Goal: Find specific page/section: Find specific page/section

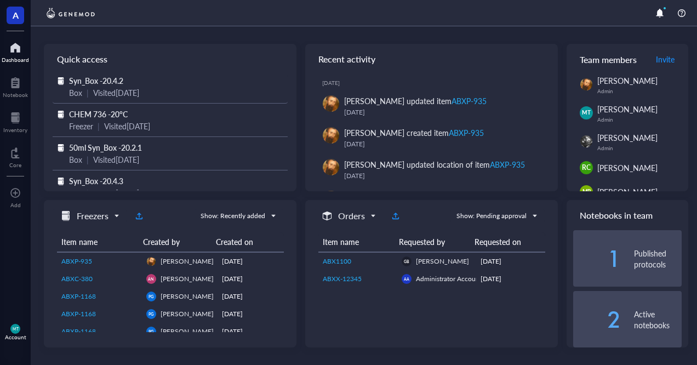
click at [117, 84] on span "Syn_Box -20.4.2" at bounding box center [96, 80] width 54 height 11
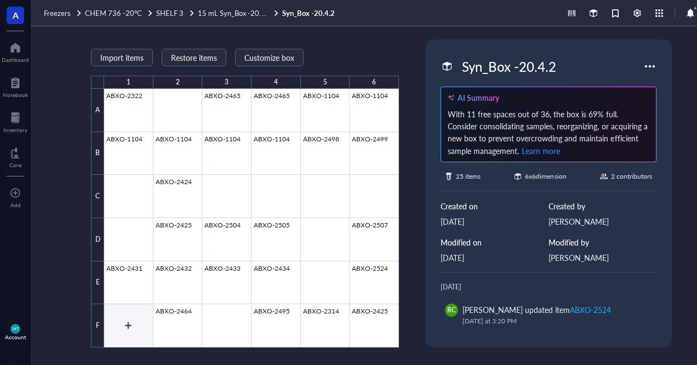
click at [137, 321] on div at bounding box center [251, 218] width 295 height 259
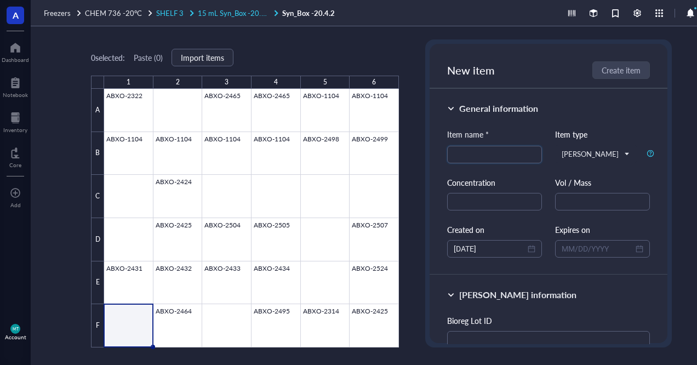
click at [219, 9] on span "15 mL Syn_Box -20.4.1" at bounding box center [234, 13] width 73 height 10
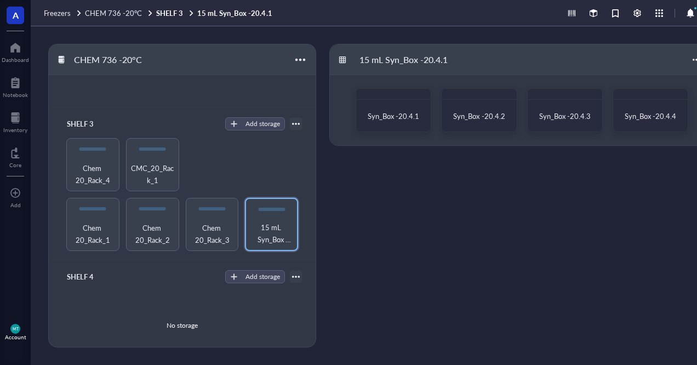
scroll to position [206, 0]
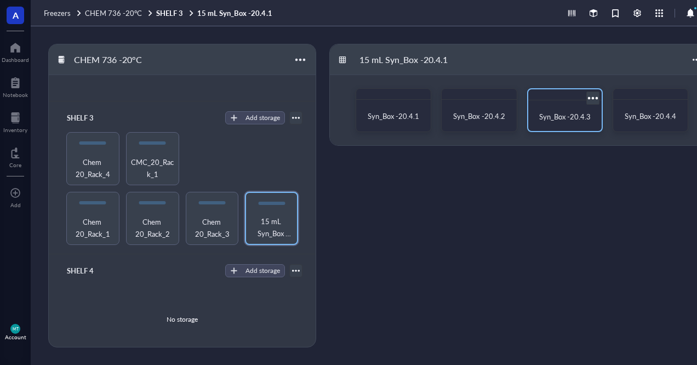
click at [543, 121] on span "Syn_Box -20.4.3" at bounding box center [564, 116] width 51 height 10
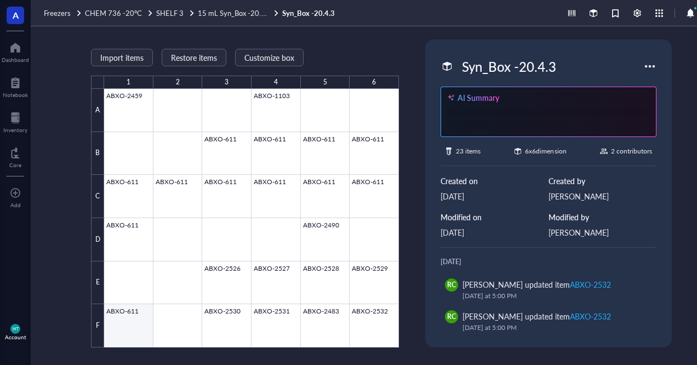
click at [141, 316] on div at bounding box center [251, 218] width 295 height 259
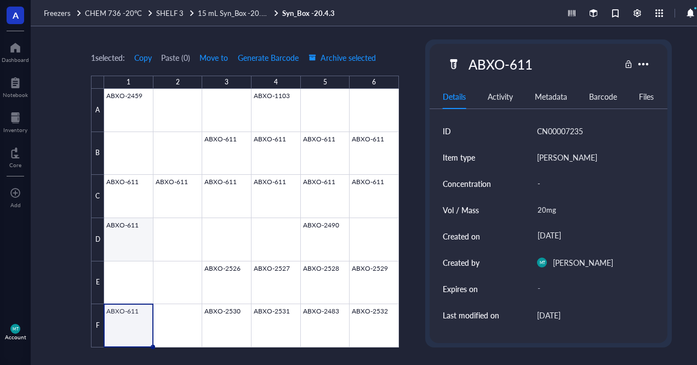
click at [111, 243] on div at bounding box center [251, 218] width 295 height 259
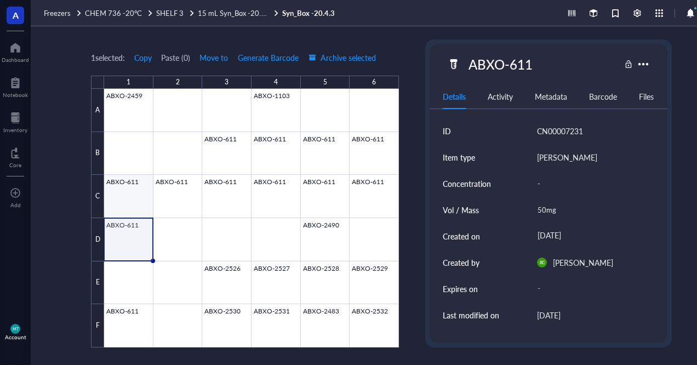
click at [107, 194] on div at bounding box center [251, 218] width 295 height 259
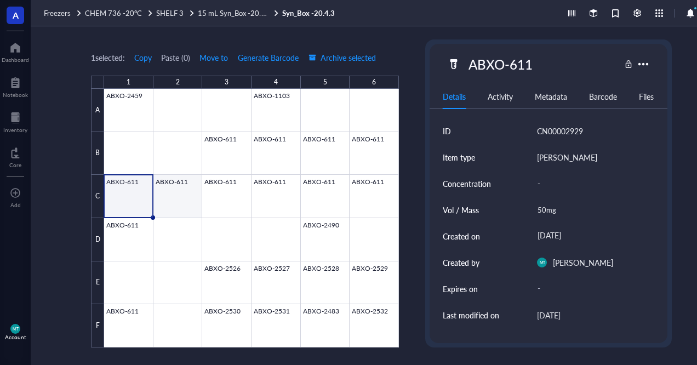
click at [174, 193] on div at bounding box center [251, 218] width 295 height 259
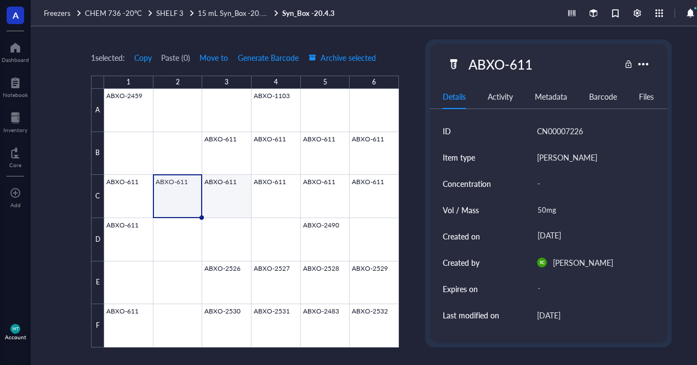
click at [243, 198] on div at bounding box center [251, 218] width 295 height 259
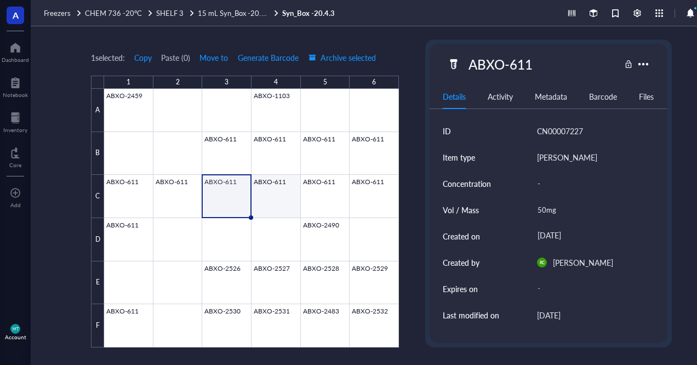
click at [286, 200] on div at bounding box center [251, 218] width 295 height 259
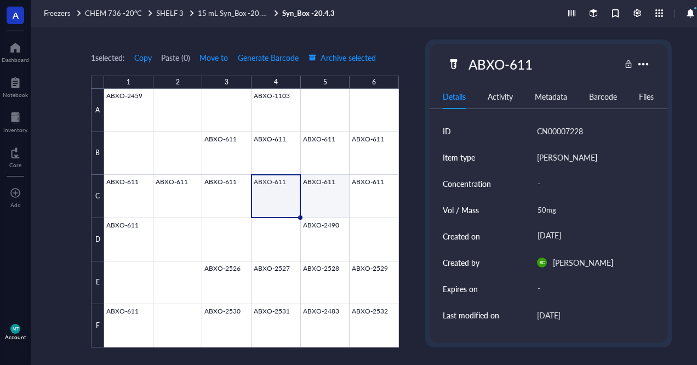
click at [321, 198] on div at bounding box center [251, 218] width 295 height 259
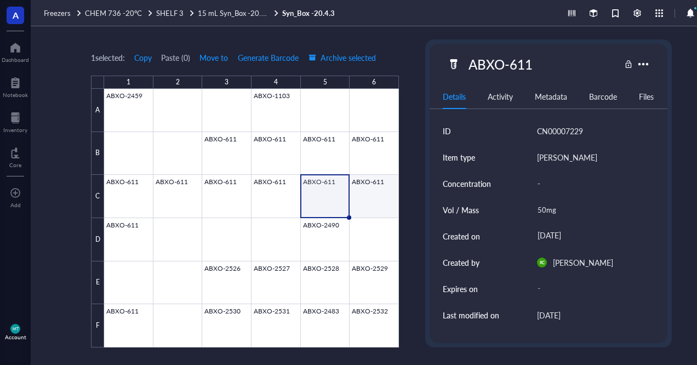
click at [357, 194] on div at bounding box center [251, 218] width 295 height 259
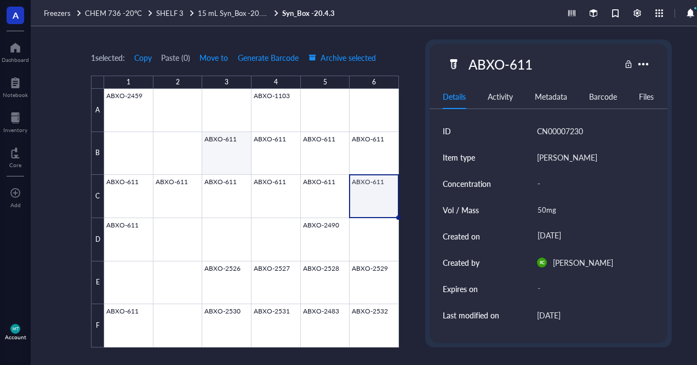
click at [216, 139] on div at bounding box center [251, 218] width 295 height 259
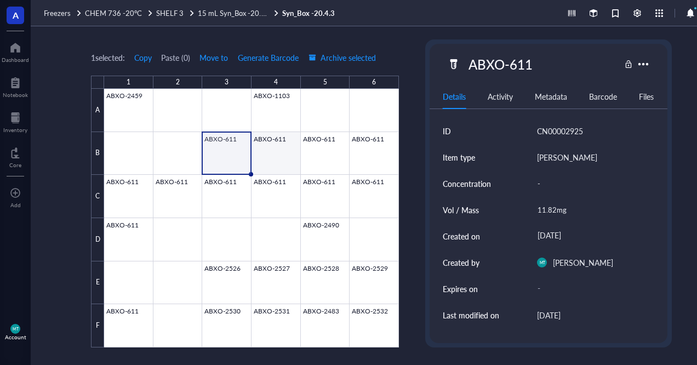
click at [255, 148] on div at bounding box center [251, 218] width 295 height 259
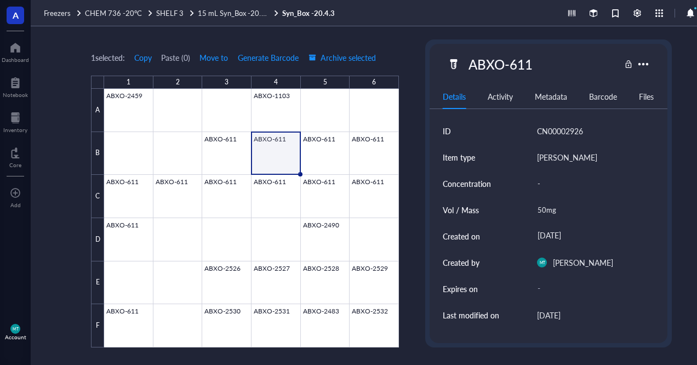
click at [296, 148] on div at bounding box center [251, 218] width 295 height 259
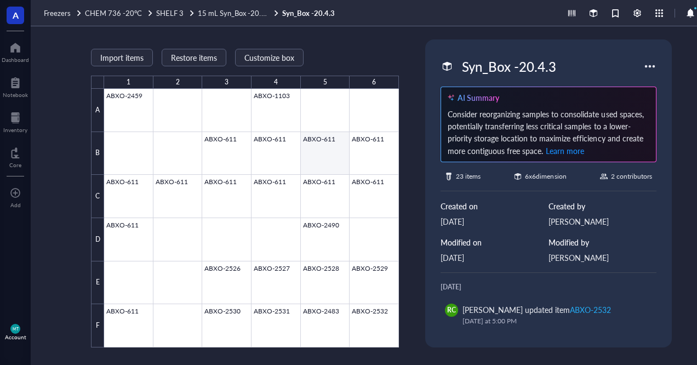
click at [315, 151] on div at bounding box center [251, 218] width 295 height 259
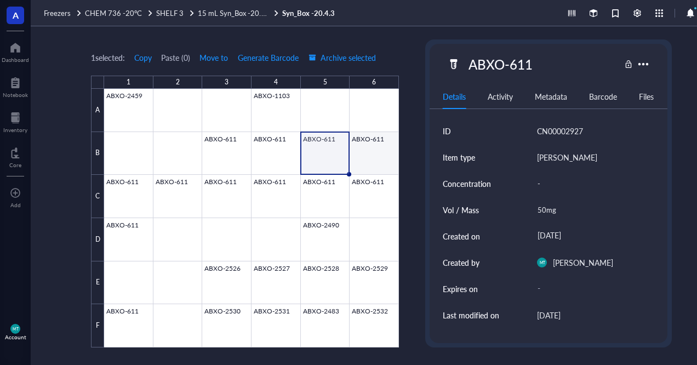
click at [362, 154] on div at bounding box center [251, 218] width 295 height 259
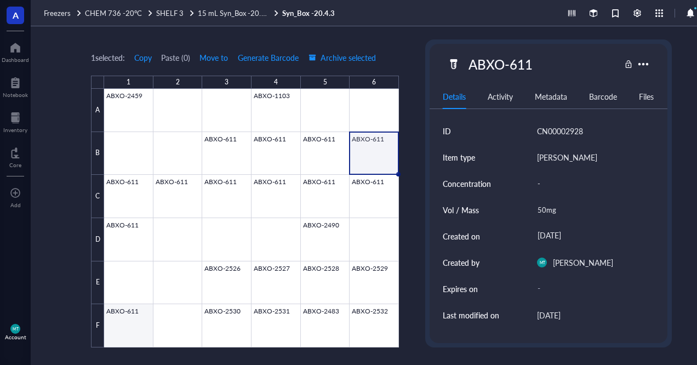
click at [124, 315] on div at bounding box center [251, 218] width 295 height 259
type textarea "Keep everyone on the same page…"
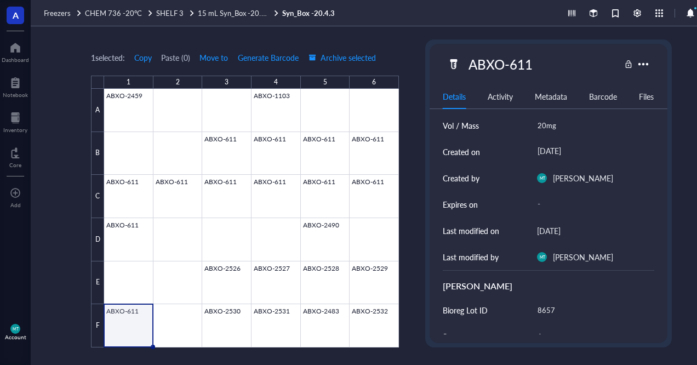
scroll to position [107, 0]
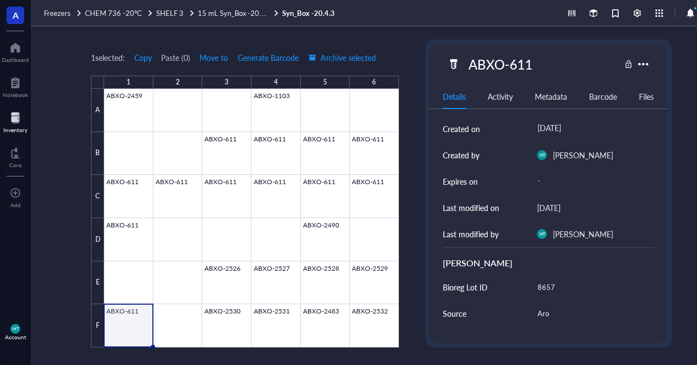
click at [12, 113] on div at bounding box center [15, 118] width 24 height 18
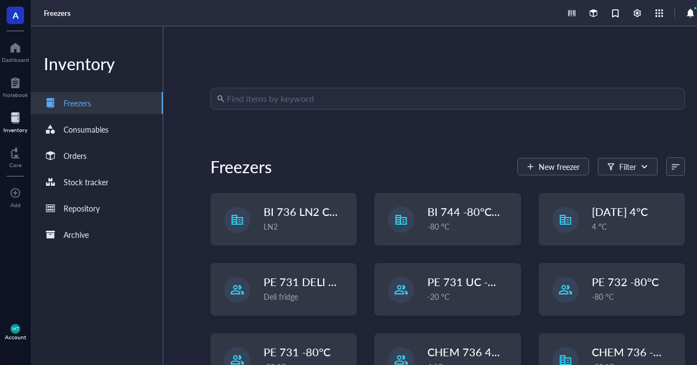
click at [310, 100] on input "search" at bounding box center [452, 98] width 451 height 21
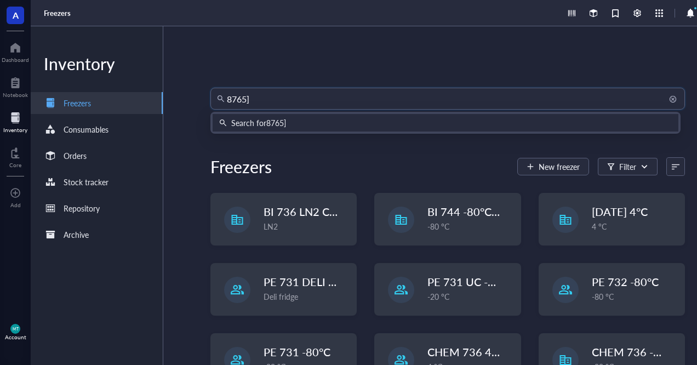
type input "8765"
